Goal: Navigation & Orientation: Find specific page/section

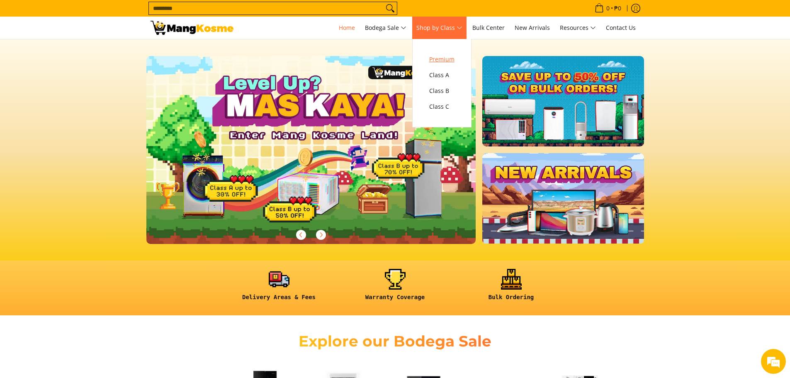
click at [443, 53] on link "Premium" at bounding box center [442, 59] width 34 height 16
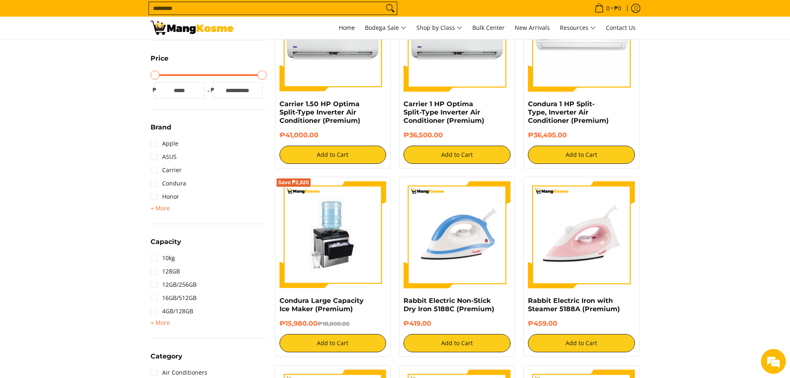
scroll to position [207, 0]
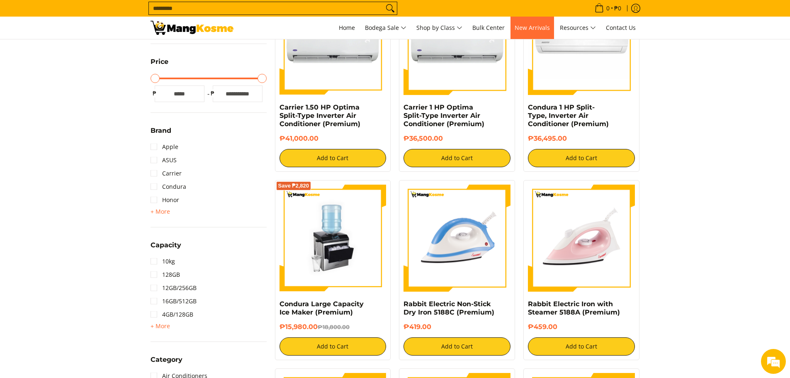
click at [543, 28] on span "New Arrivals" at bounding box center [531, 28] width 35 height 8
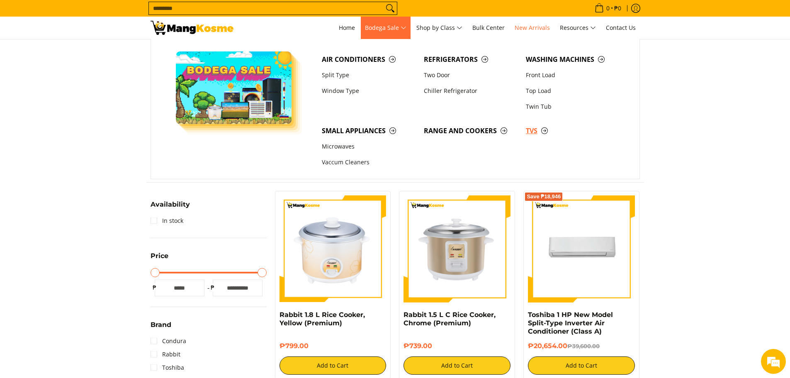
click at [534, 131] on span "TVs" at bounding box center [573, 131] width 94 height 10
